Goal: Check status: Check status

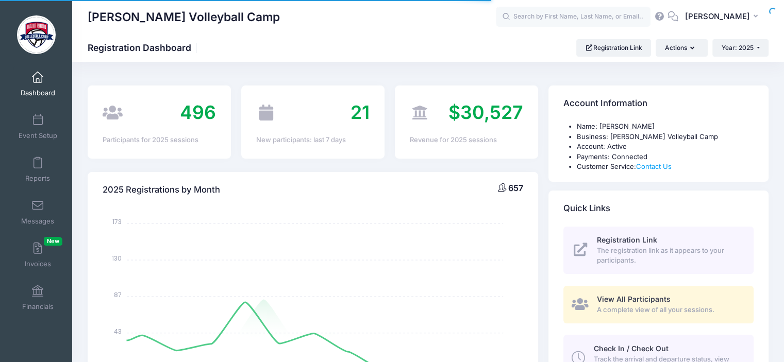
select select
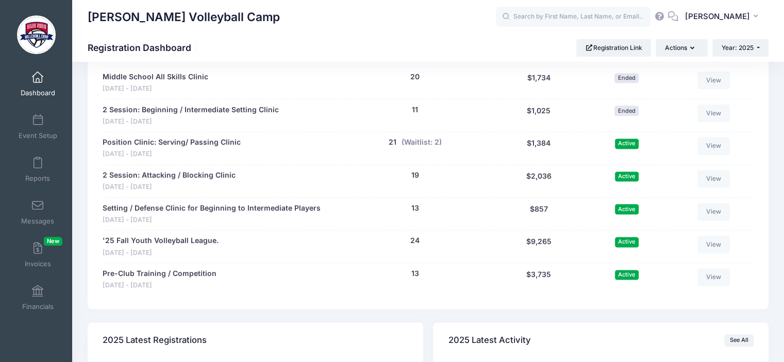
scroll to position [1332, 0]
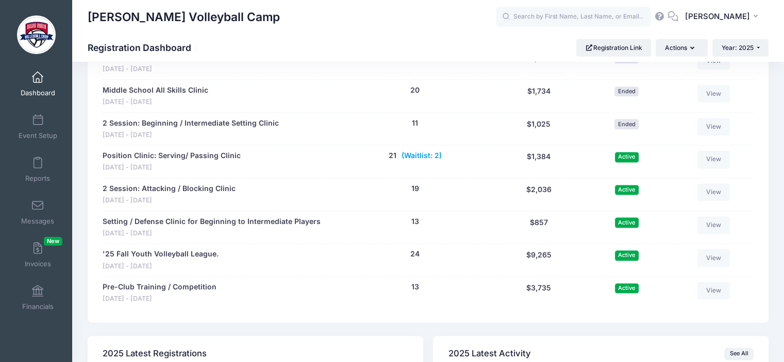
click at [428, 152] on button "(Waitlist: 2)" at bounding box center [421, 155] width 40 height 11
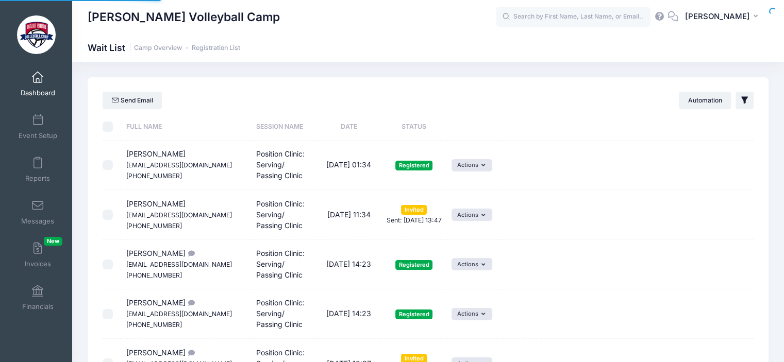
select select "50"
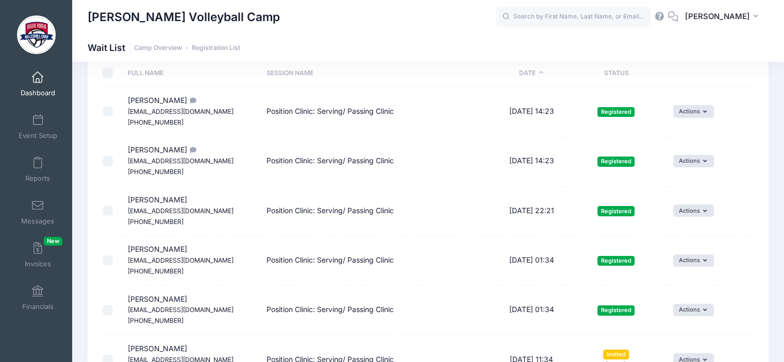
scroll to position [72, 0]
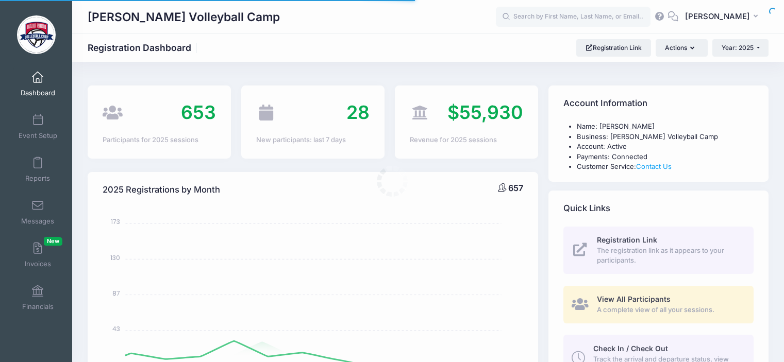
select select
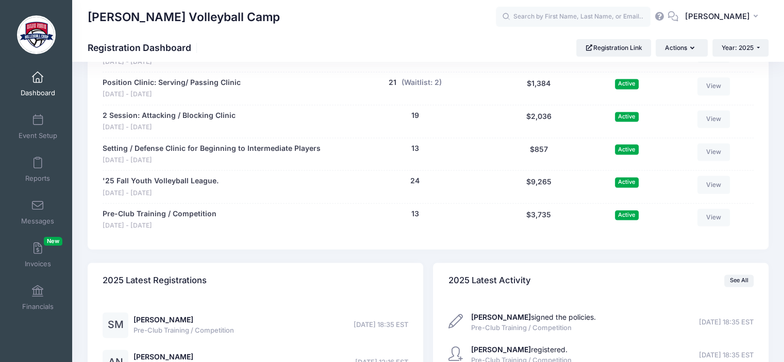
scroll to position [1399, 0]
